Goal: Find specific page/section: Find specific page/section

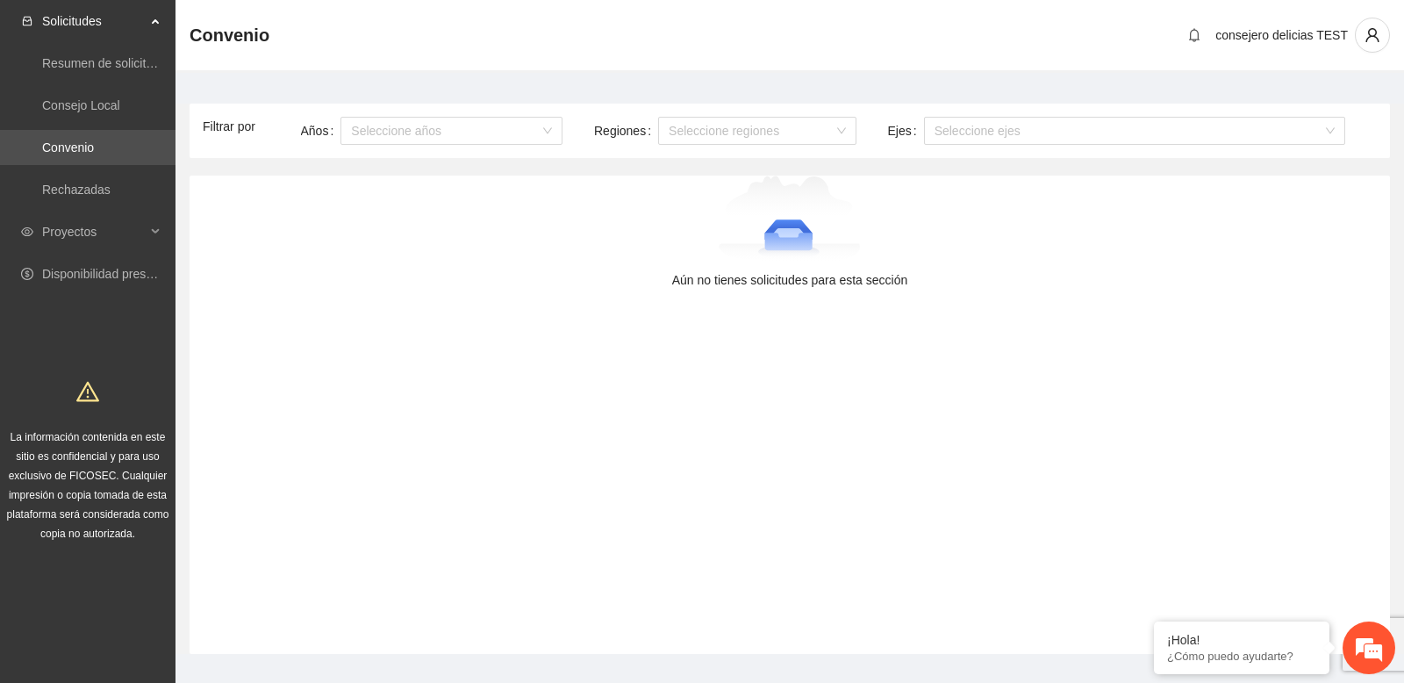
click at [232, 94] on main "Filtrar por Años Seleccione años Regiones Seleccione regiones Ejes Seleccione e…" at bounding box center [790, 372] width 1229 height 599
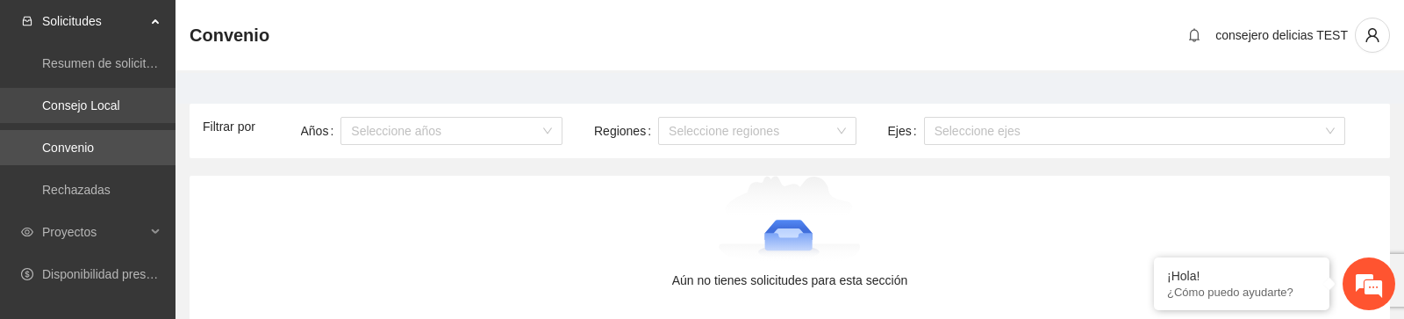
click at [89, 106] on link "Consejo Local" at bounding box center [81, 105] width 78 height 14
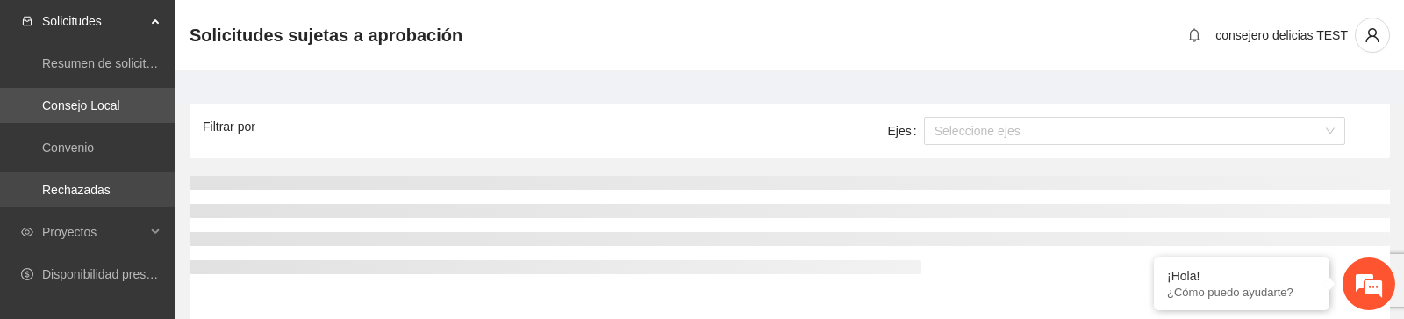
click at [89, 187] on link "Rechazadas" at bounding box center [76, 190] width 68 height 14
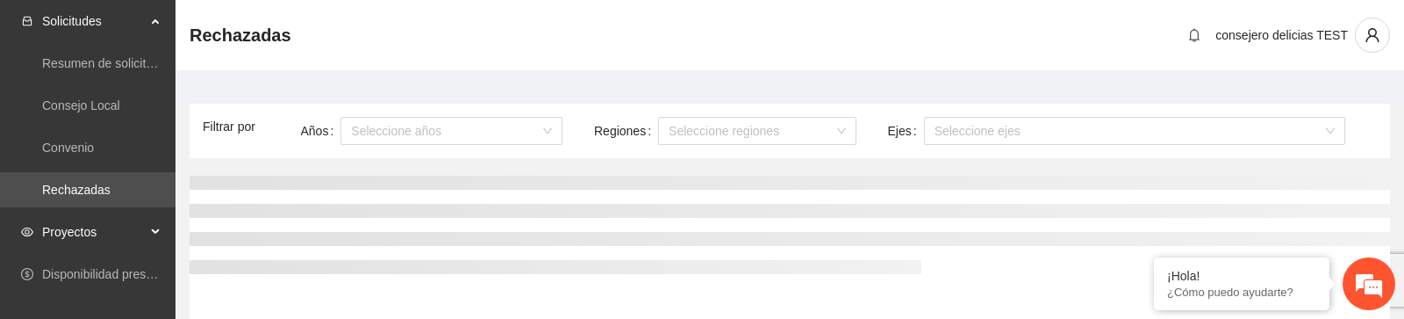
click at [153, 232] on icon at bounding box center [157, 232] width 9 height 0
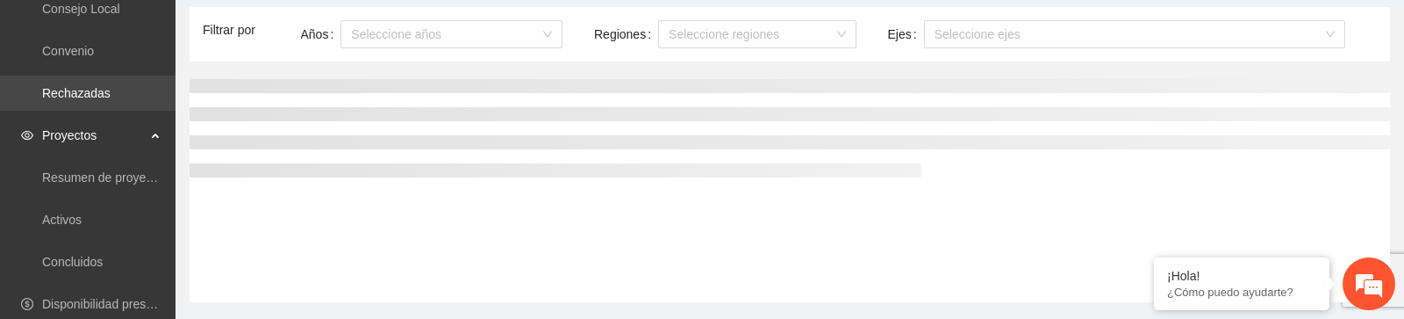
scroll to position [101, 0]
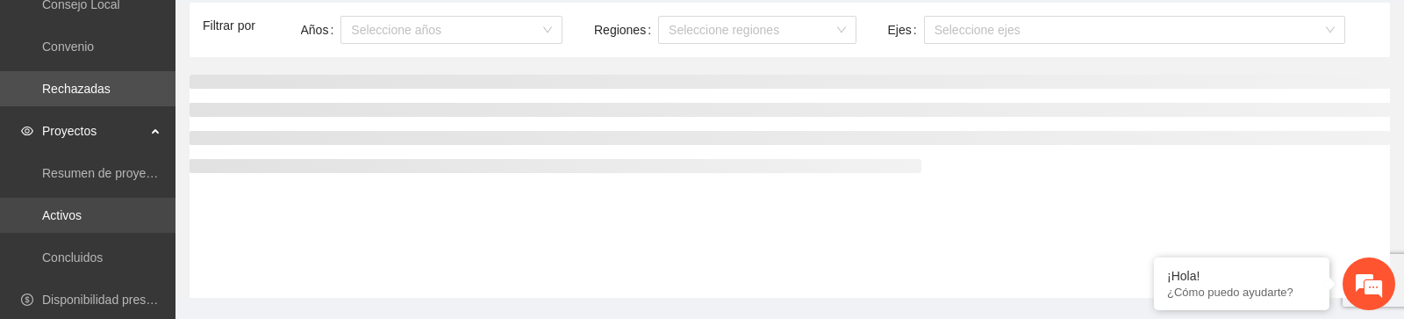
click at [82, 208] on link "Activos" at bounding box center [62, 215] width 40 height 14
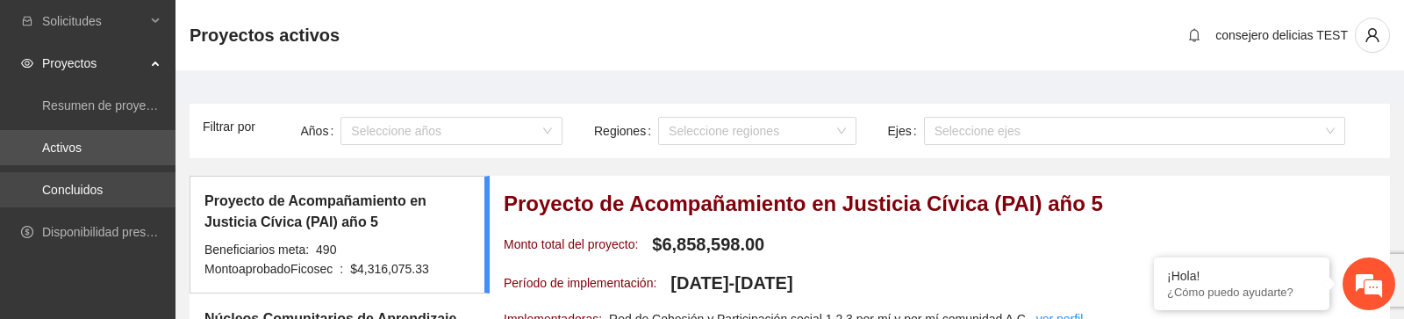
click at [90, 192] on link "Concluidos" at bounding box center [72, 190] width 61 height 14
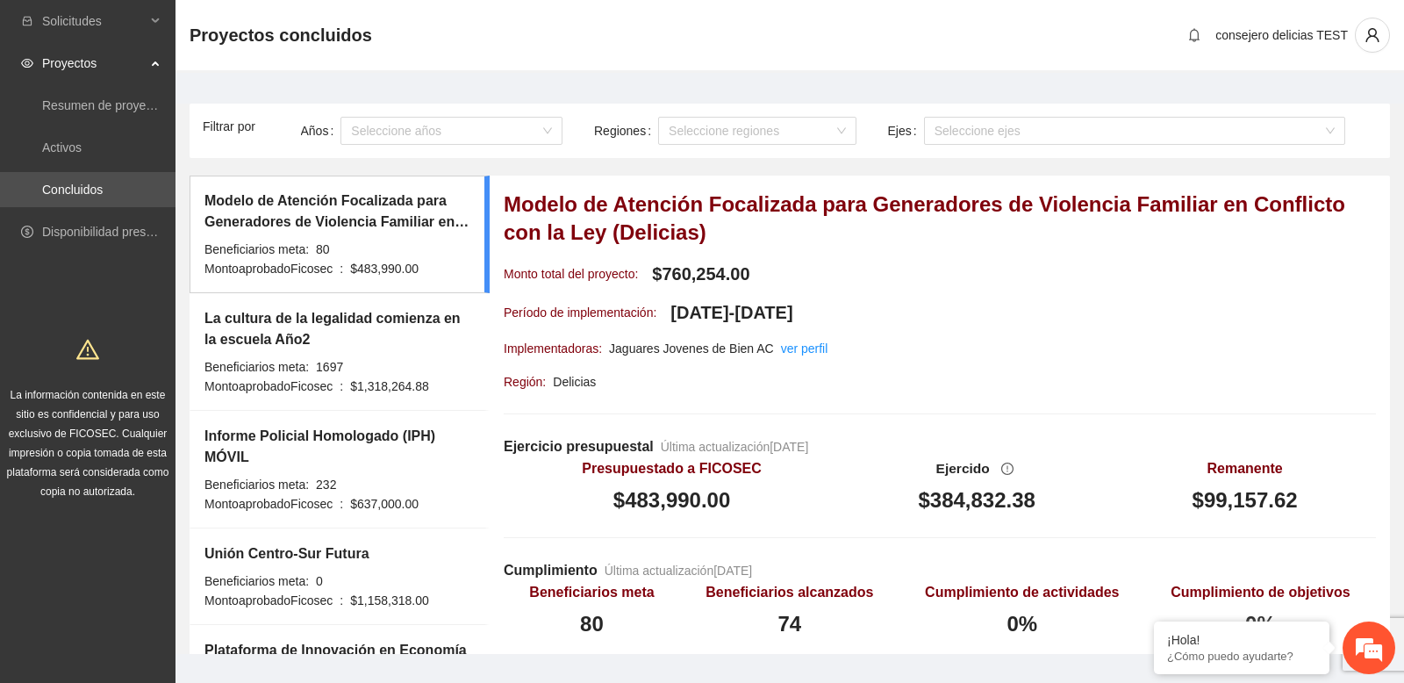
click at [245, 90] on main "Filtrar por Años Seleccione años Regiones Seleccione regiones Ejes Seleccione e…" at bounding box center [790, 372] width 1229 height 599
click at [356, 83] on main "Filtrar por Años Seleccione años Regiones Seleccione regiones Ejes Seleccione e…" at bounding box center [790, 372] width 1229 height 599
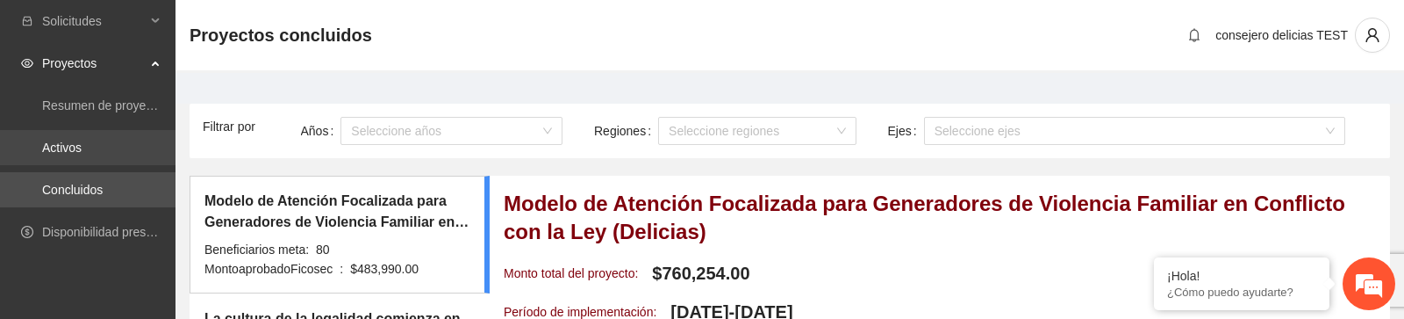
click at [79, 147] on link "Activos" at bounding box center [62, 147] width 40 height 14
